Goal: Register for event/course

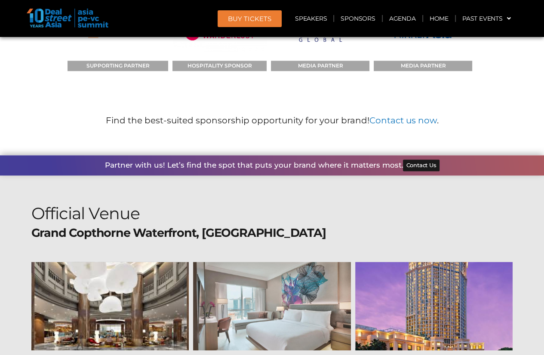
scroll to position [9281, 0]
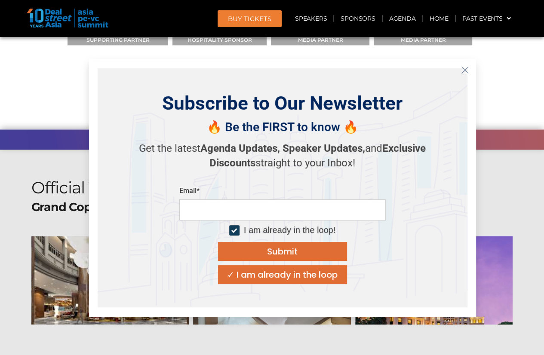
click at [521, 213] on section "Official Venue [GEOGRAPHIC_DATA], [GEOGRAPHIC_DATA] [STREET_ADDRESS]" at bounding box center [272, 332] width 544 height 365
click at [281, 256] on div "Submit" at bounding box center [282, 251] width 31 height 9
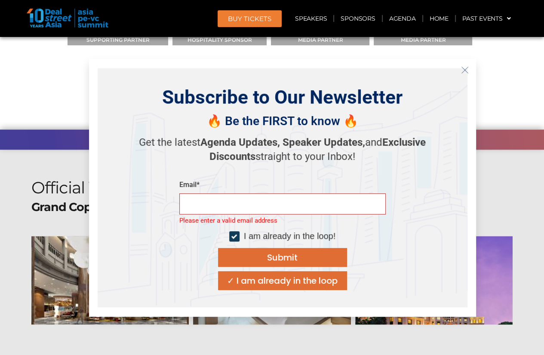
click at [281, 255] on div "Submit" at bounding box center [282, 257] width 31 height 9
click at [247, 279] on div "✓ I am already in the loop" at bounding box center [282, 281] width 111 height 9
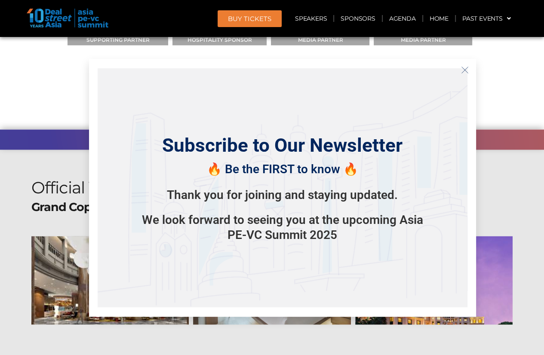
click at [469, 69] on button "Close" at bounding box center [465, 70] width 14 height 14
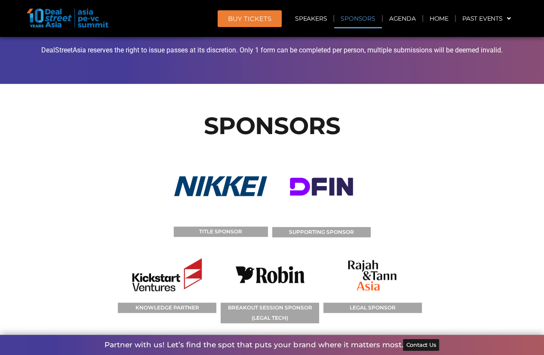
scroll to position [8765, 0]
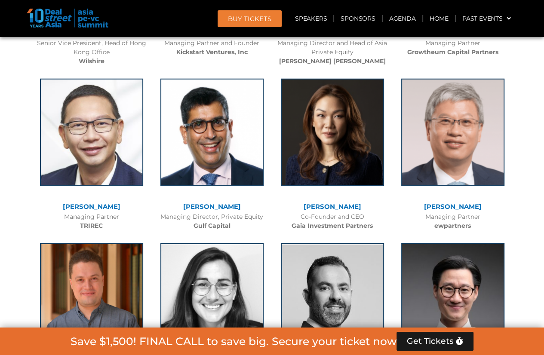
scroll to position [2151, 0]
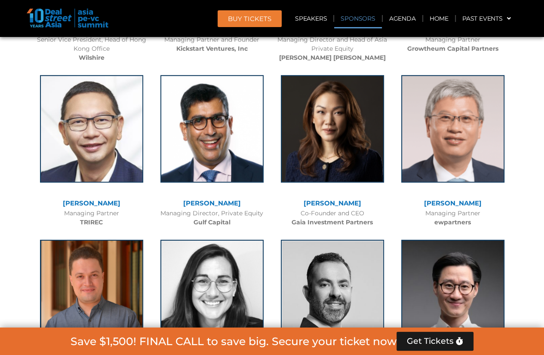
click at [355, 24] on link "Sponsors" at bounding box center [357, 19] width 47 height 20
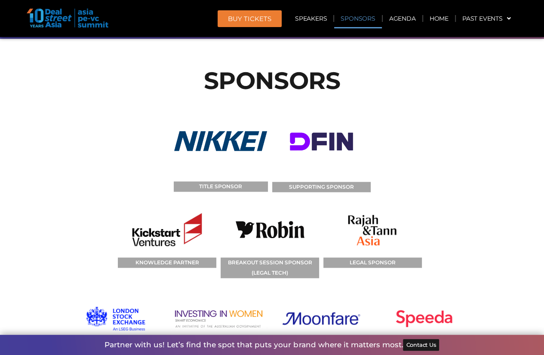
scroll to position [8770, 0]
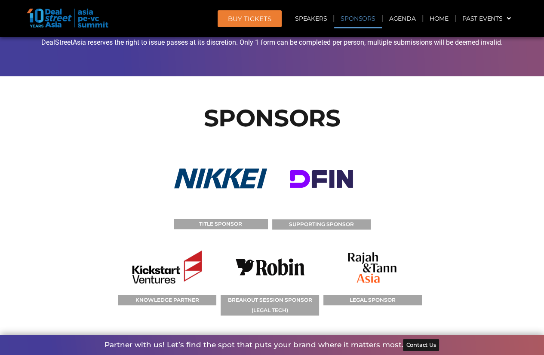
click at [121, 329] on img at bounding box center [116, 356] width 78 height 55
click at [213, 329] on img at bounding box center [219, 356] width 99 height 55
click at [322, 329] on img at bounding box center [321, 356] width 79 height 55
click at [425, 329] on img at bounding box center [424, 356] width 73 height 55
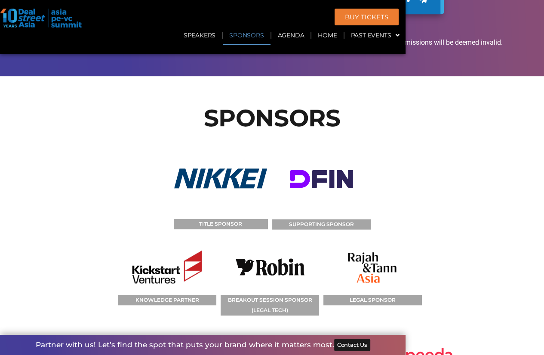
scroll to position [8910, 0]
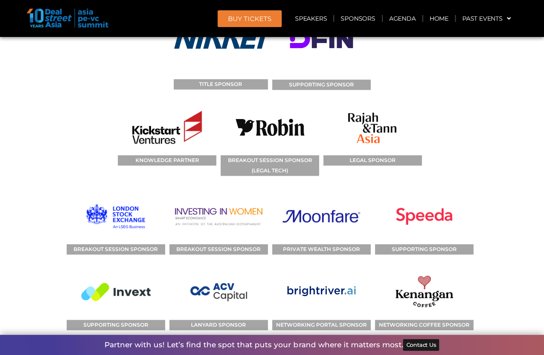
click at [123, 265] on img at bounding box center [115, 292] width 69 height 55
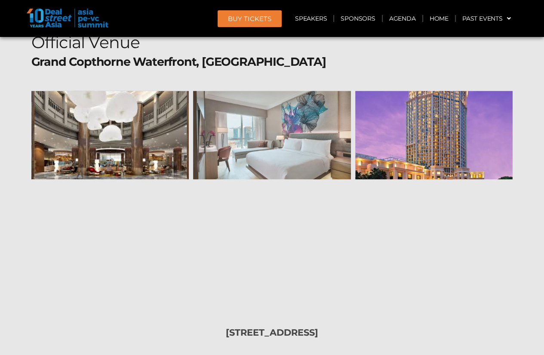
scroll to position [9116, 0]
